Goal: Transaction & Acquisition: Obtain resource

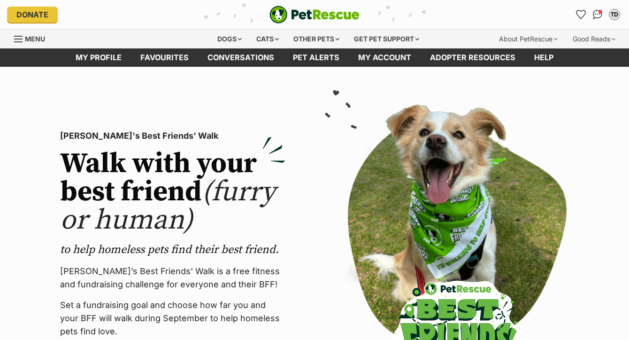
click at [583, 17] on icon "Favourites" at bounding box center [581, 14] width 9 height 8
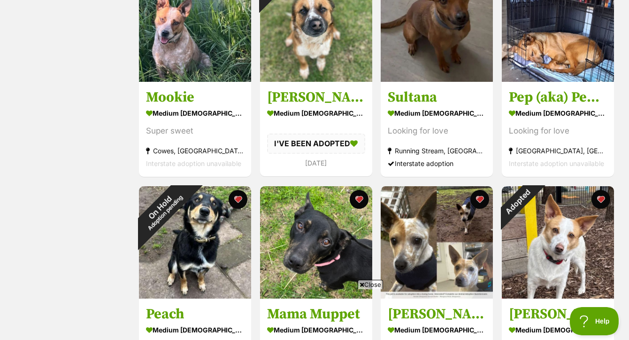
scroll to position [473, 0]
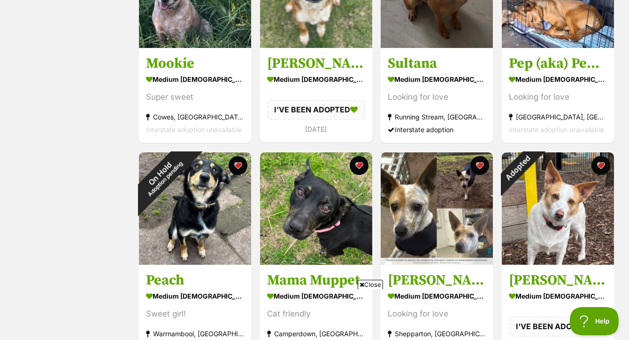
click at [379, 286] on span "Close" at bounding box center [370, 283] width 25 height 9
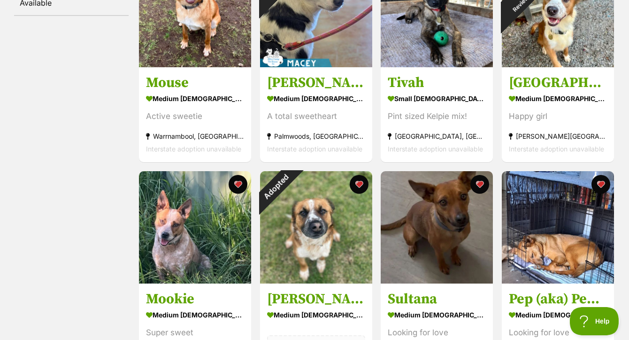
scroll to position [186, 0]
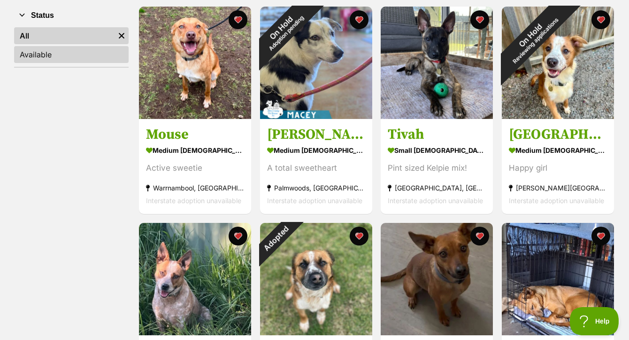
click at [58, 63] on link "Available" at bounding box center [71, 54] width 115 height 17
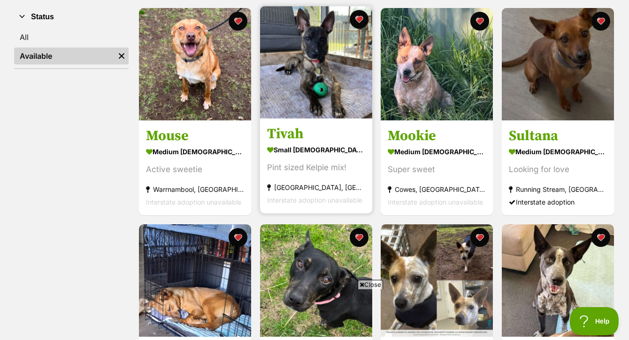
scroll to position [152, 0]
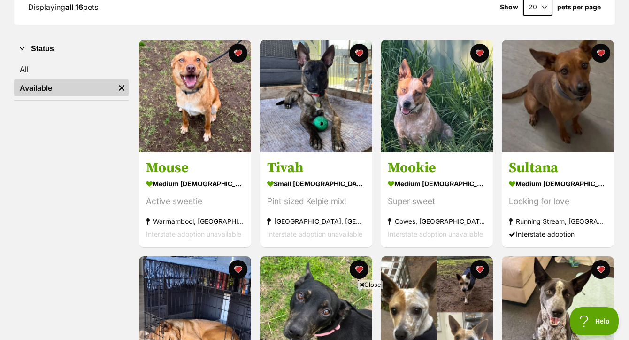
click at [378, 284] on span "Close" at bounding box center [370, 283] width 25 height 9
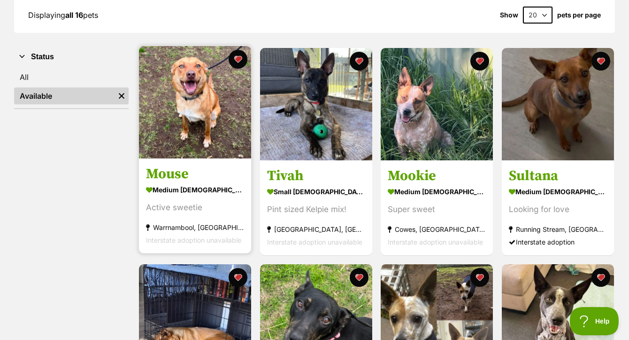
scroll to position [75, 0]
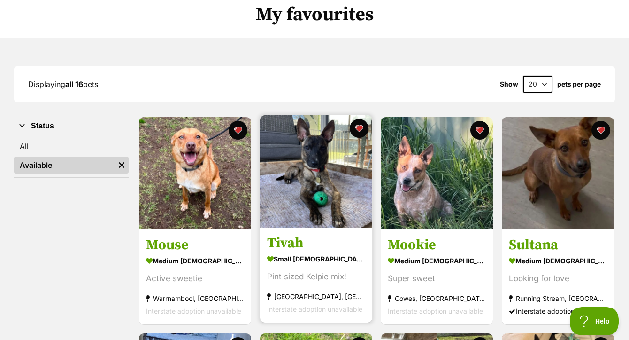
click at [321, 183] on img at bounding box center [316, 171] width 112 height 112
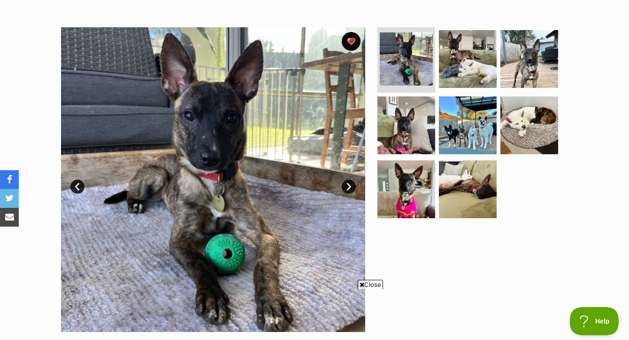
scroll to position [170, 0]
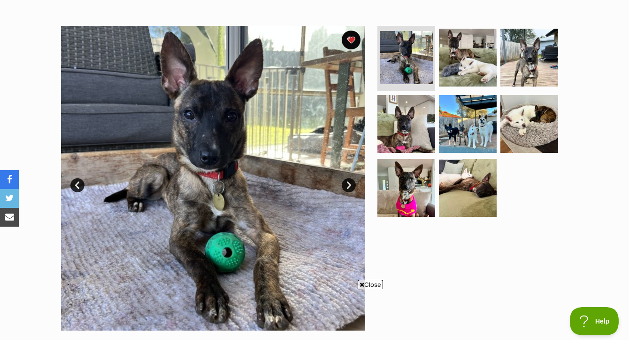
click at [376, 282] on span "Close" at bounding box center [370, 283] width 25 height 9
click at [411, 186] on img at bounding box center [406, 187] width 61 height 61
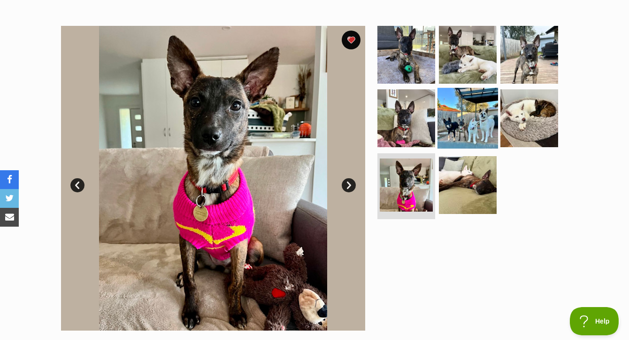
click at [478, 102] on img at bounding box center [468, 118] width 61 height 61
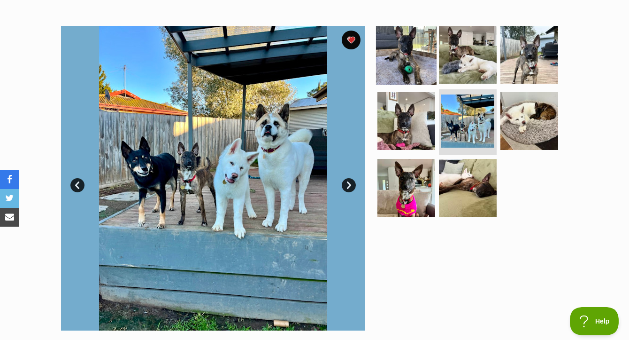
scroll to position [0, 0]
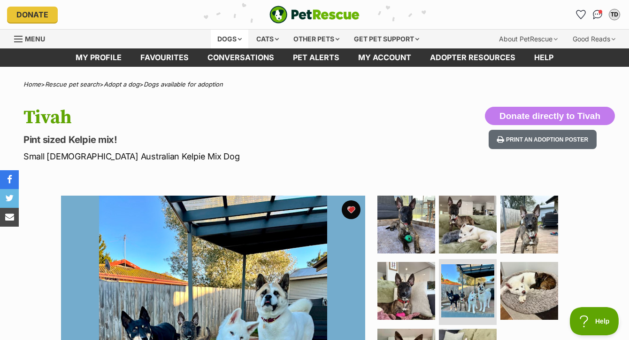
click at [224, 31] on div "Dogs" at bounding box center [230, 39] width 38 height 19
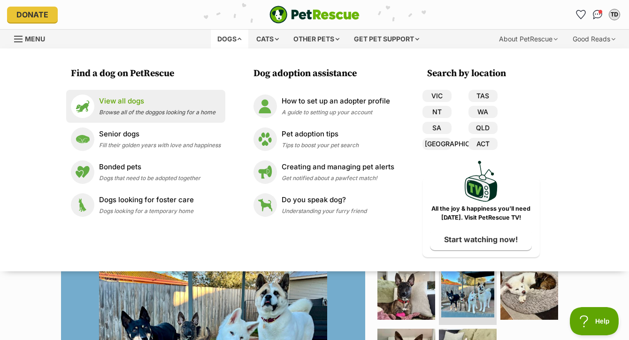
click at [118, 108] on div "View all dogs Browse all of the doggos looking for a home" at bounding box center [157, 106] width 116 height 20
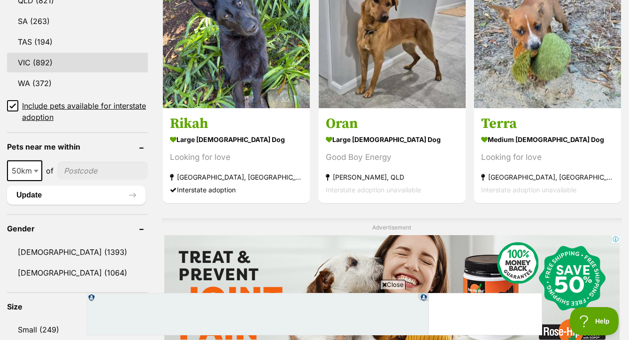
click at [24, 72] on link "VIC (892)" at bounding box center [77, 63] width 141 height 20
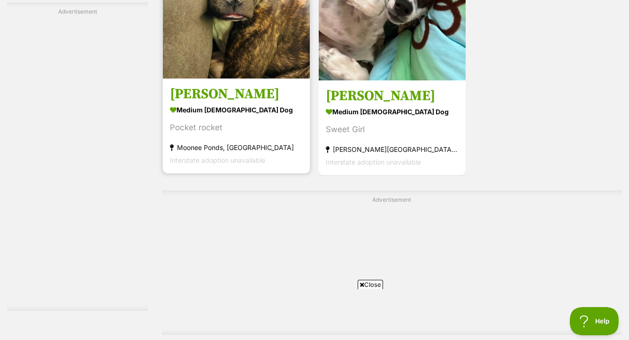
scroll to position [2119, 0]
